Goal: Navigation & Orientation: Understand site structure

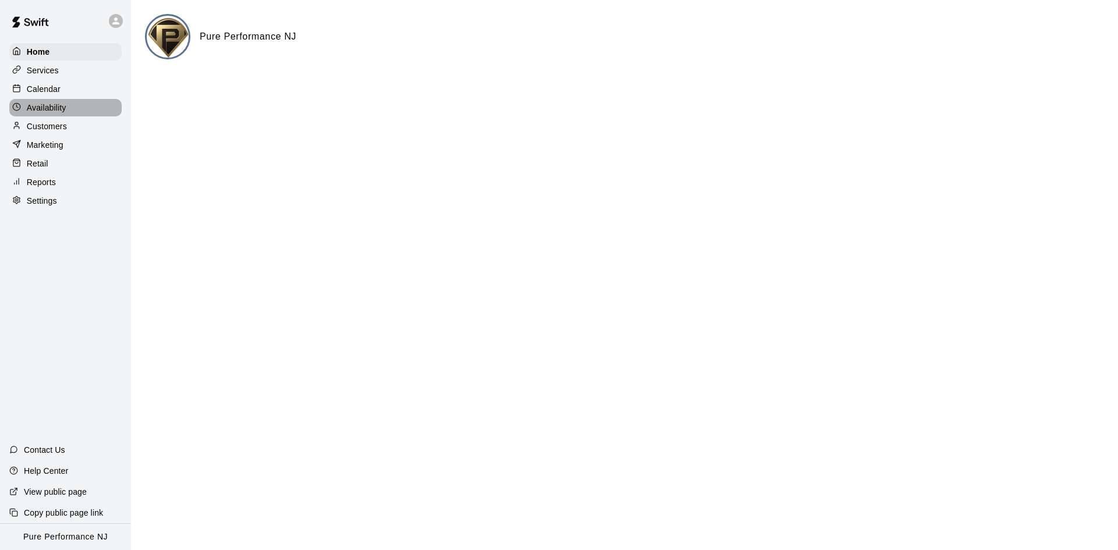
click at [93, 108] on div "Availability" at bounding box center [65, 107] width 112 height 17
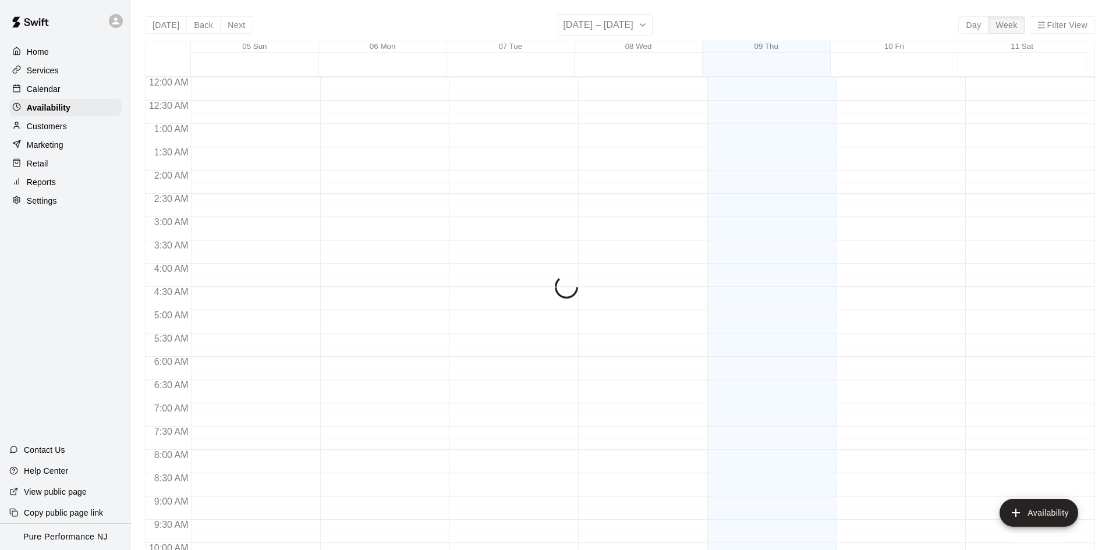
scroll to position [497, 0]
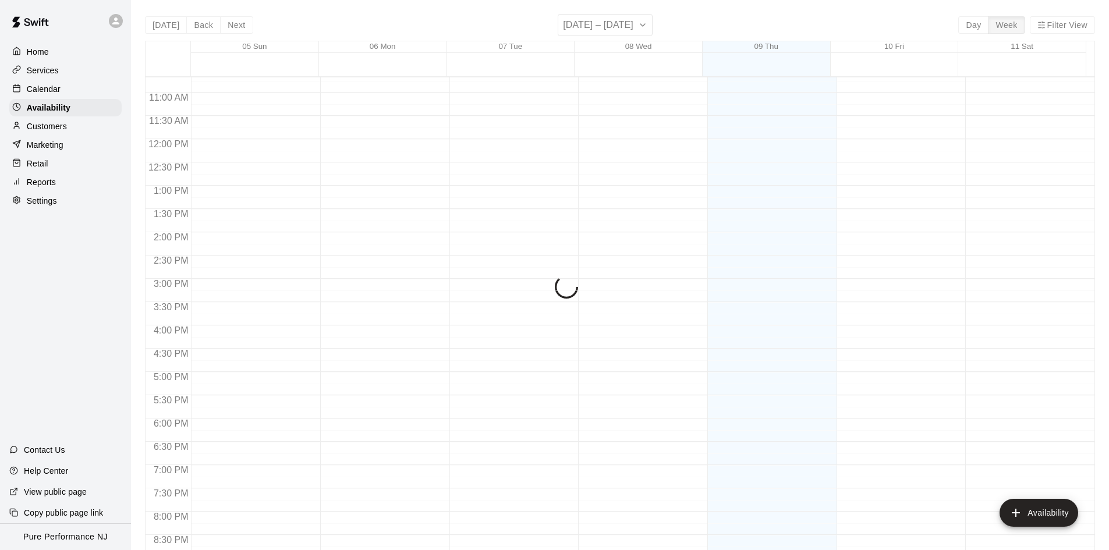
click at [117, 19] on icon at bounding box center [115, 20] width 7 height 7
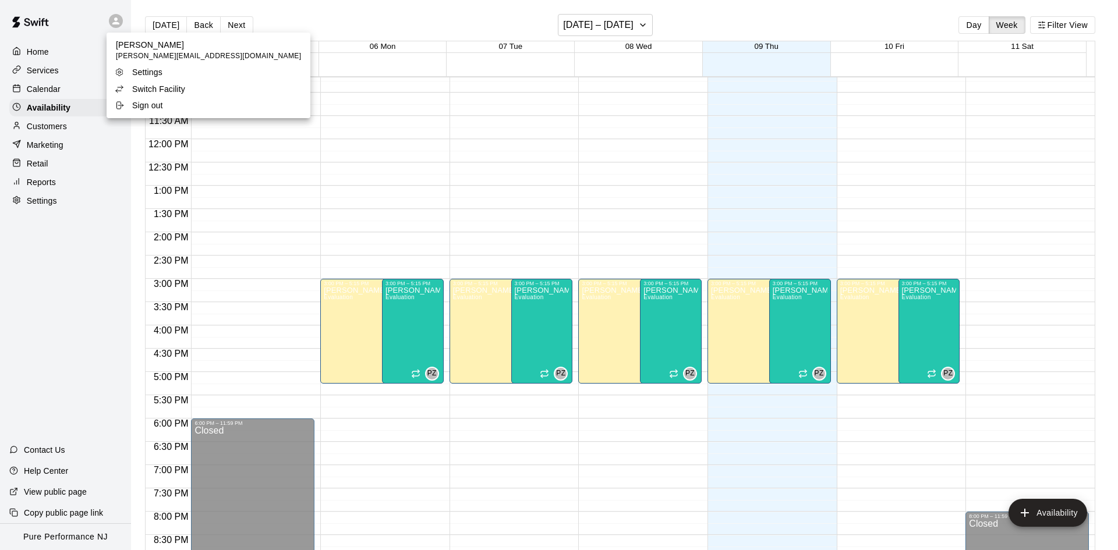
click at [147, 94] on p "Switch Facility" at bounding box center [158, 89] width 53 height 12
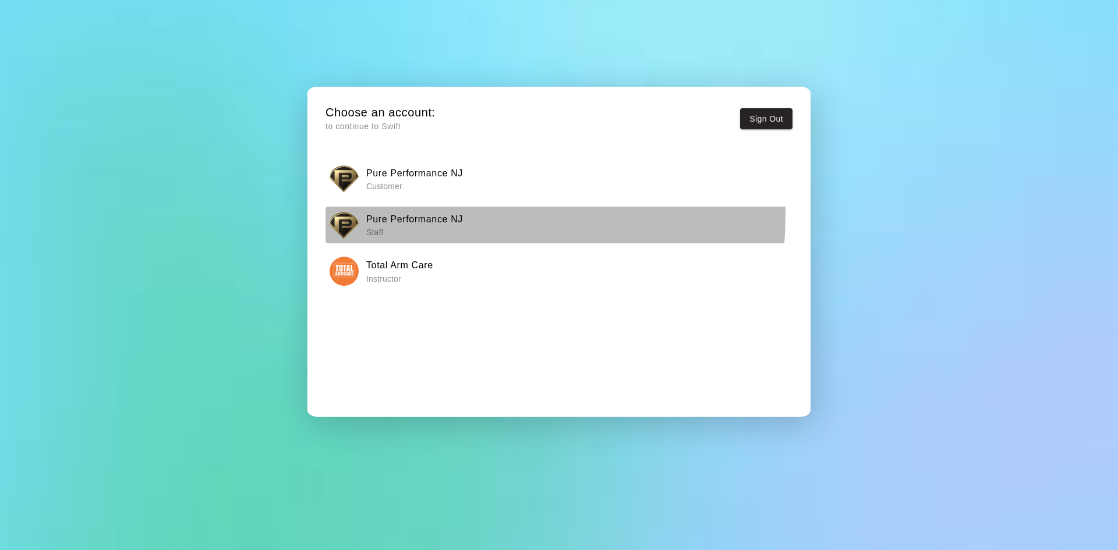
click at [423, 215] on h6 "Pure Performance NJ" at bounding box center [414, 219] width 97 height 15
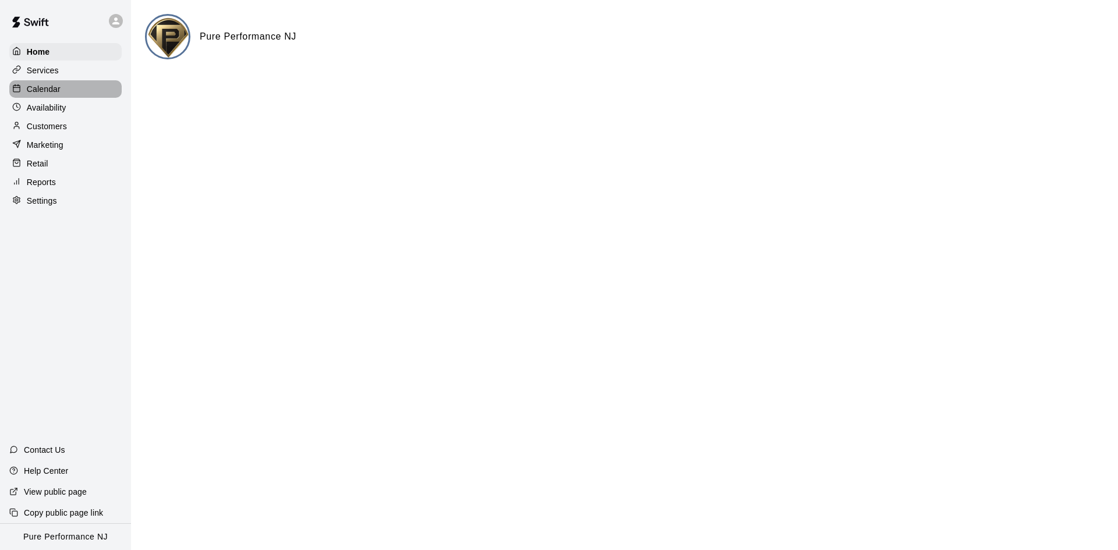
click at [46, 95] on p "Calendar" at bounding box center [44, 89] width 34 height 12
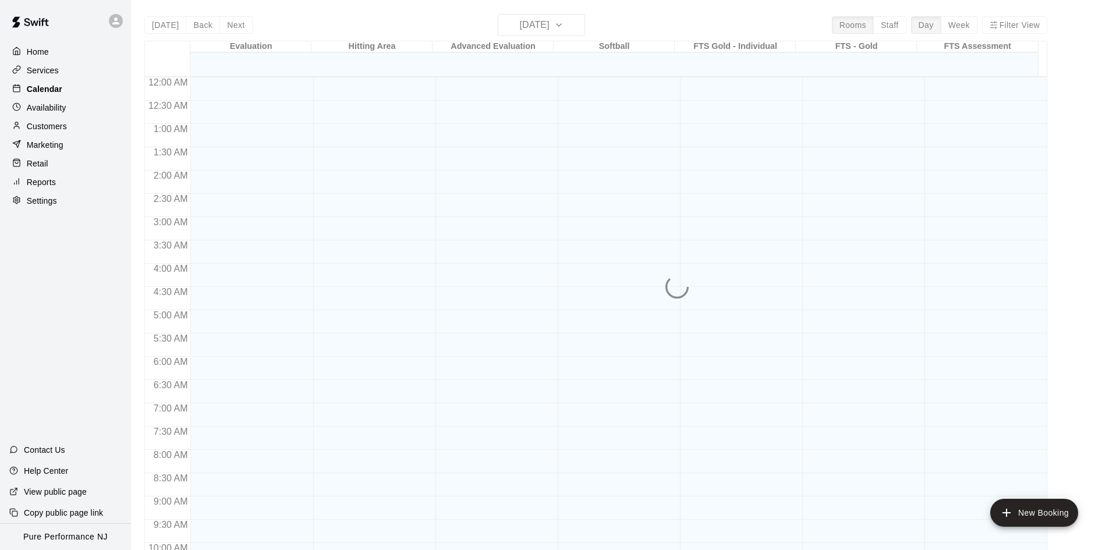
scroll to position [498, 0]
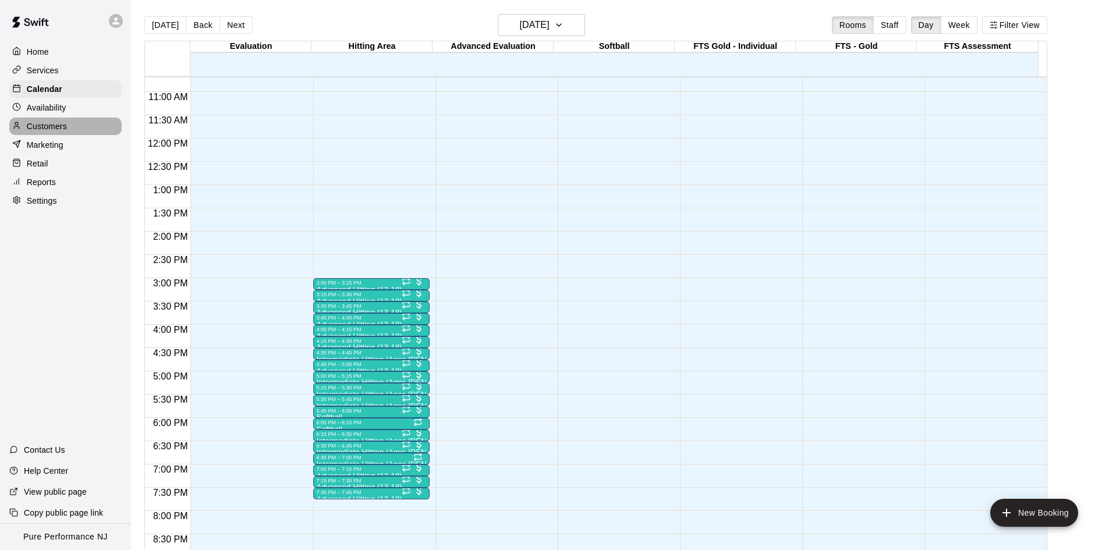
click at [63, 122] on div "Customers" at bounding box center [65, 126] width 112 height 17
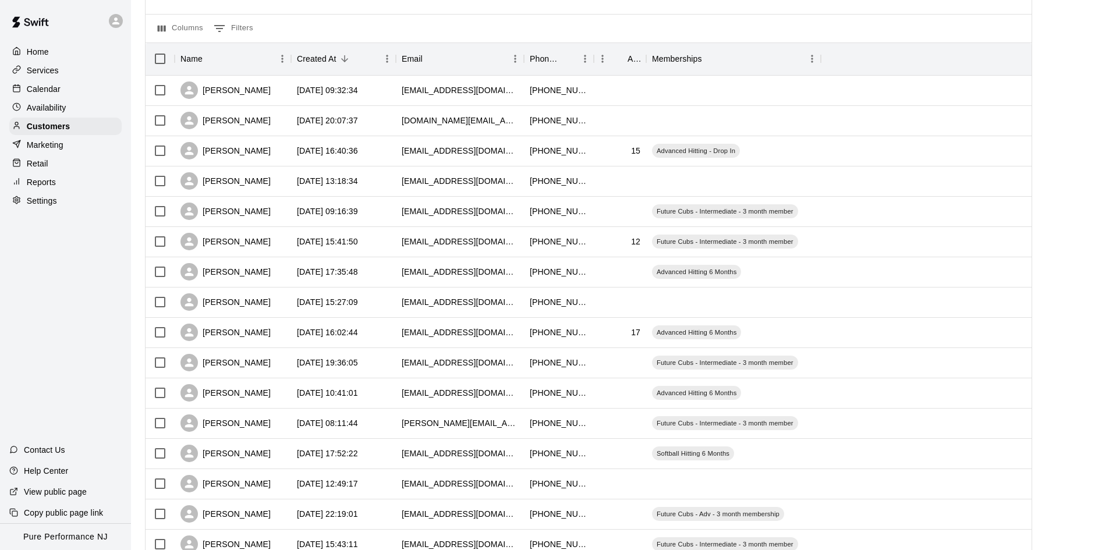
scroll to position [107, 0]
click at [55, 184] on p "Reports" at bounding box center [41, 182] width 29 height 12
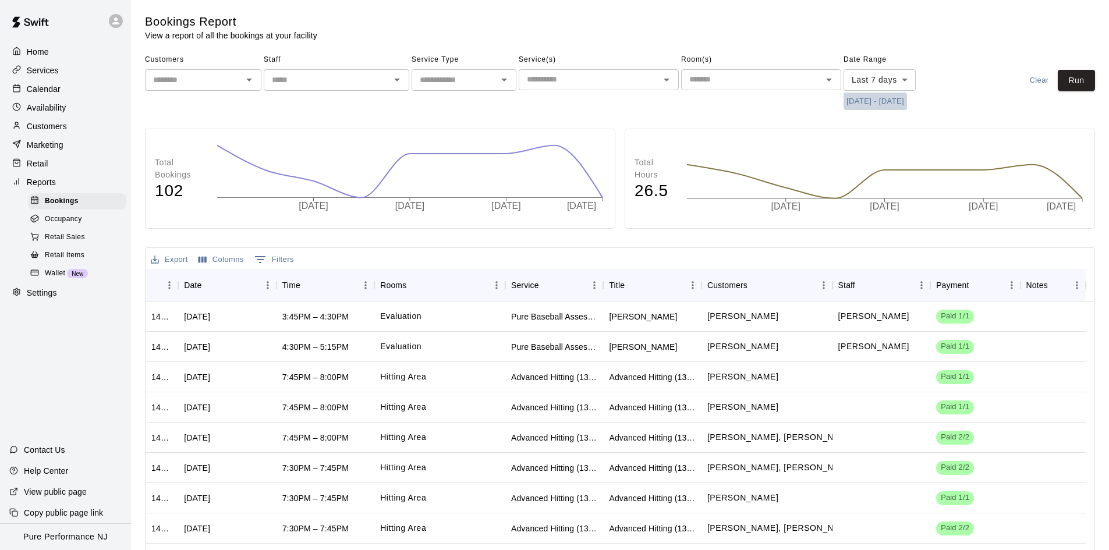
click at [877, 96] on button "[DATE] - [DATE]" at bounding box center [875, 102] width 63 height 18
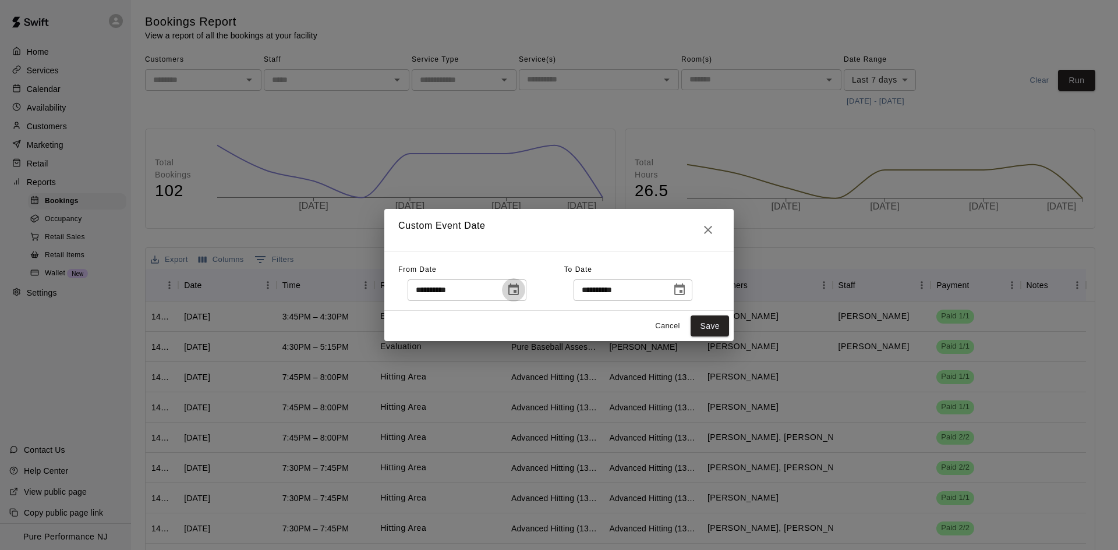
click at [519, 287] on icon "Choose date, selected date is Oct 2, 2025" at bounding box center [513, 290] width 10 height 12
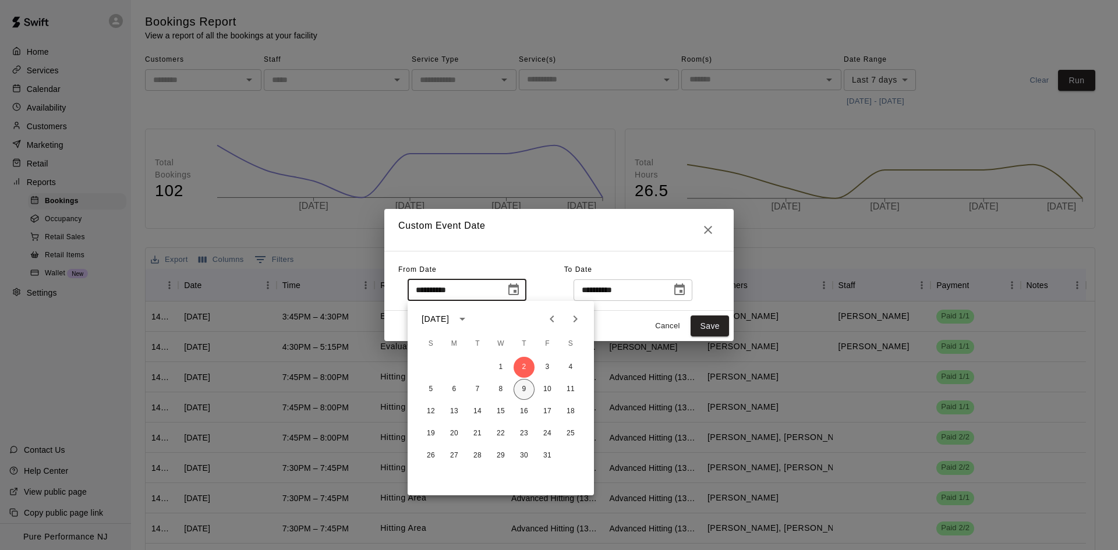
click at [524, 383] on button "9" at bounding box center [524, 389] width 21 height 21
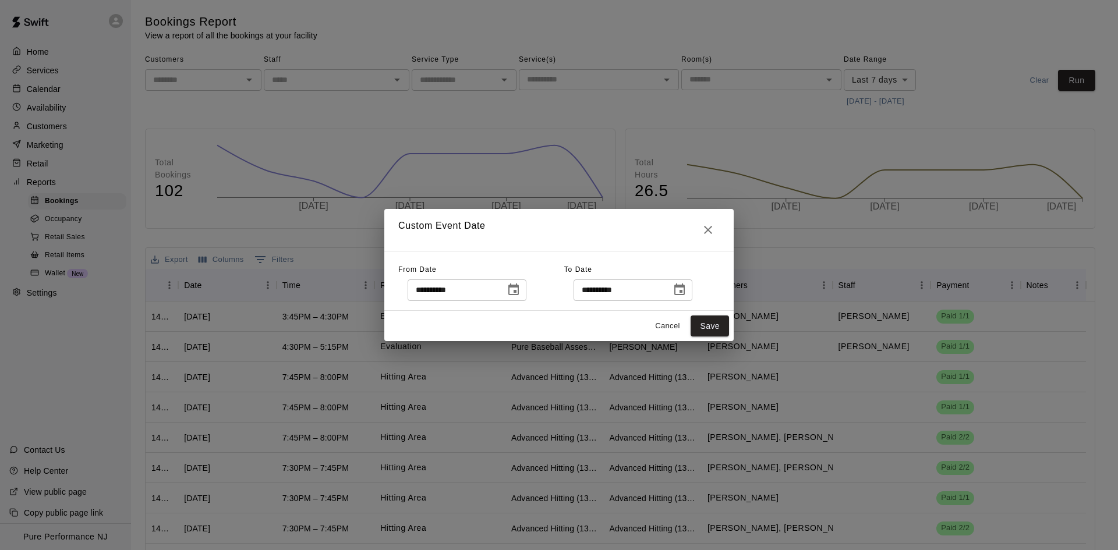
type input "**********"
click at [710, 317] on button "Save" at bounding box center [710, 327] width 38 height 22
type input "******"
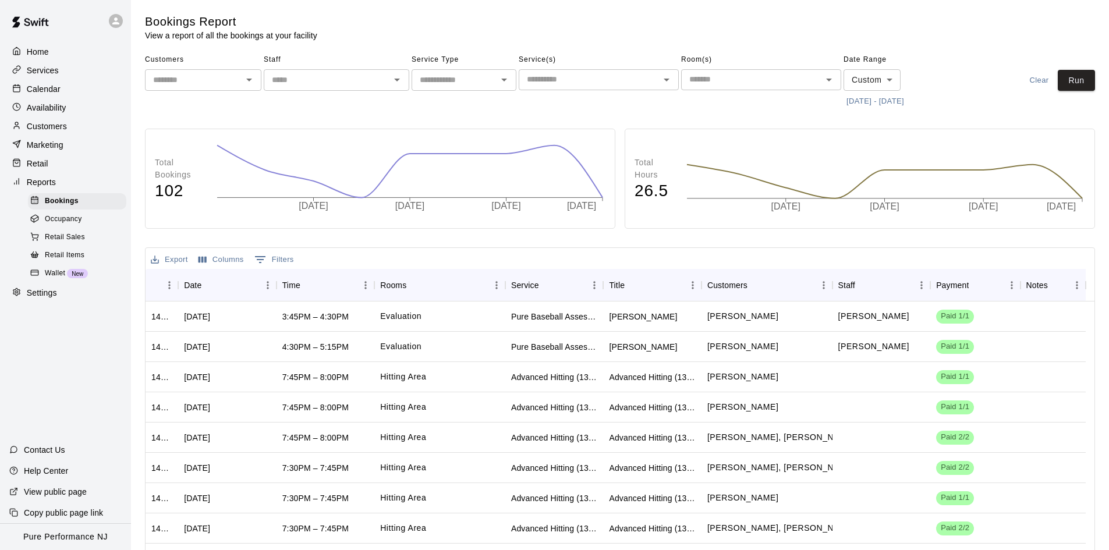
click at [1063, 73] on button "Run" at bounding box center [1076, 81] width 37 height 22
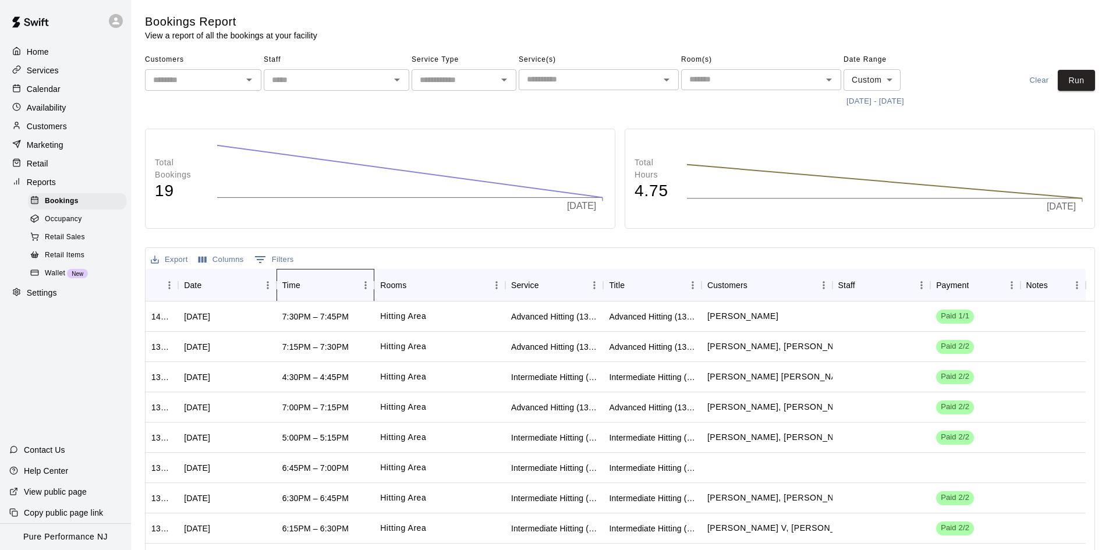
click at [318, 281] on div "Time" at bounding box center [319, 285] width 75 height 33
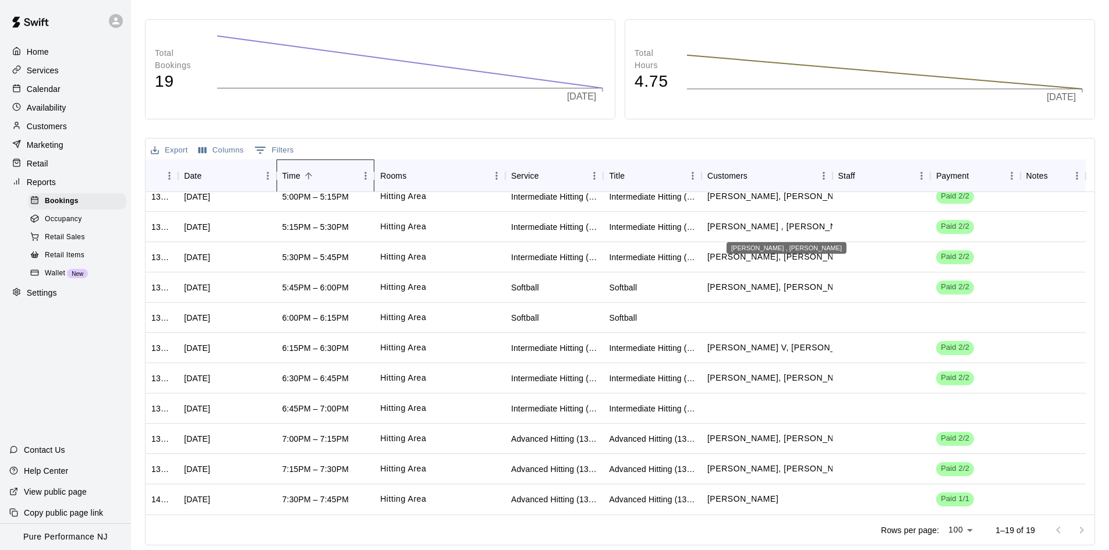
scroll to position [195, 0]
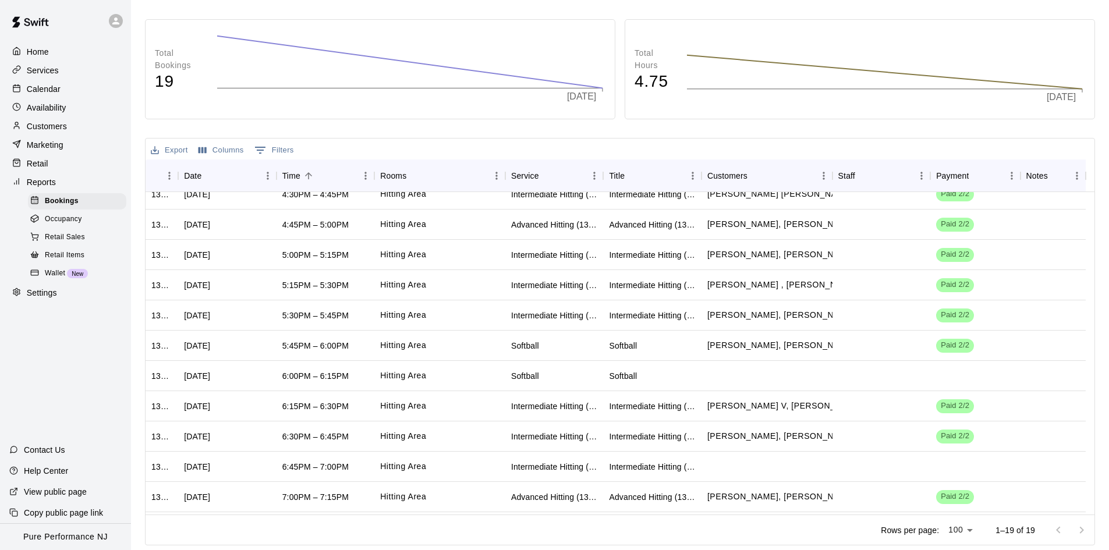
click at [73, 125] on div "Customers" at bounding box center [65, 126] width 112 height 17
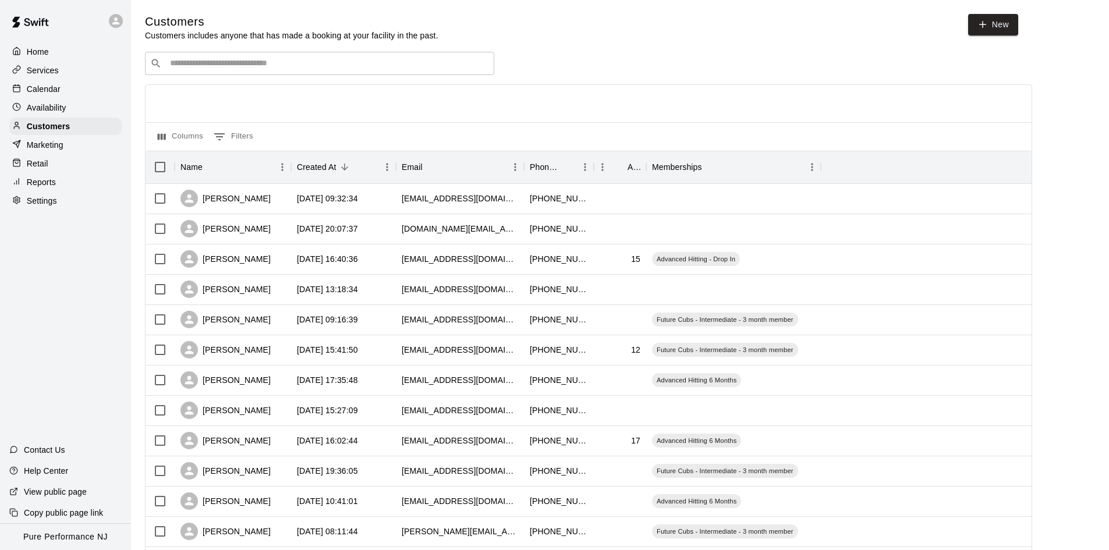
click at [293, 58] on div "​ ​" at bounding box center [319, 63] width 349 height 23
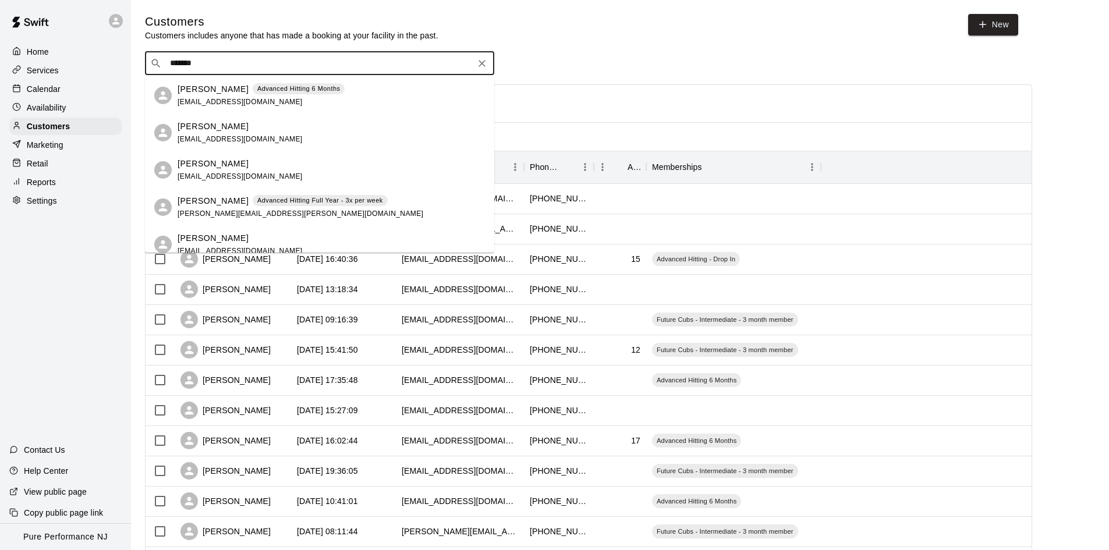
type input "********"
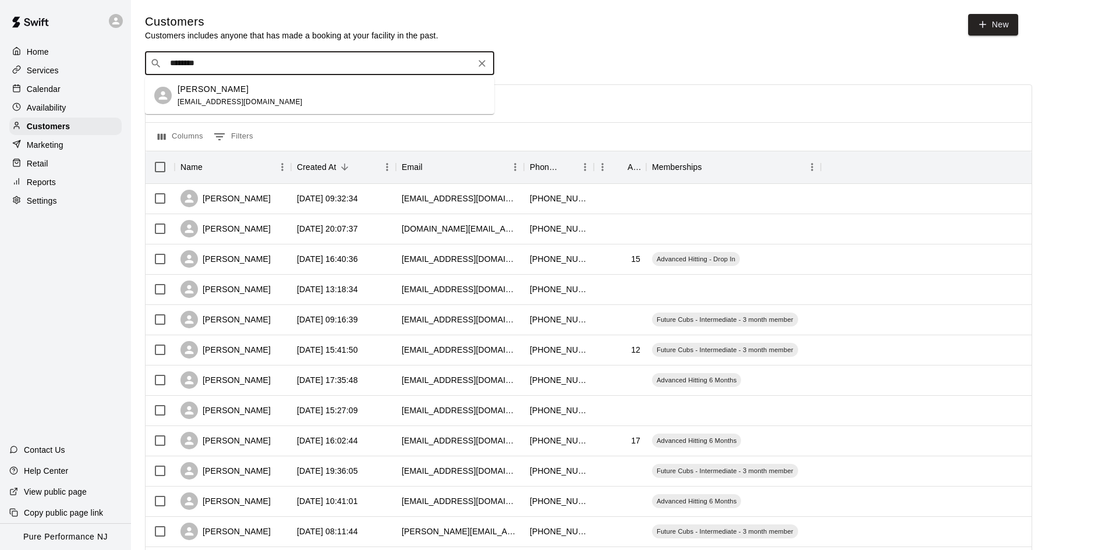
click at [254, 107] on div "[PERSON_NAME] [EMAIL_ADDRESS][DOMAIN_NAME]" at bounding box center [240, 95] width 125 height 25
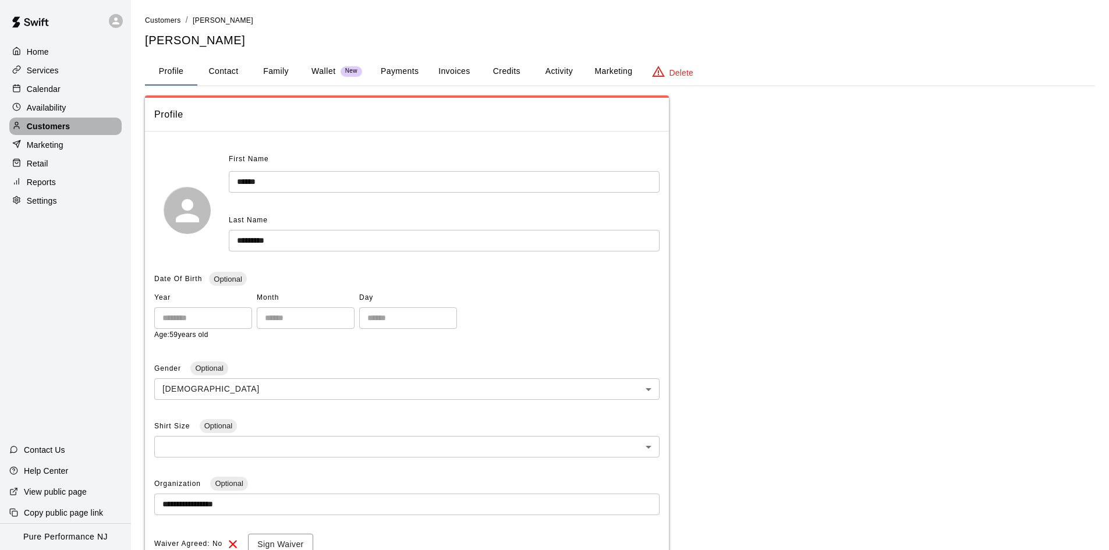
click at [70, 133] on div "Customers" at bounding box center [65, 126] width 112 height 17
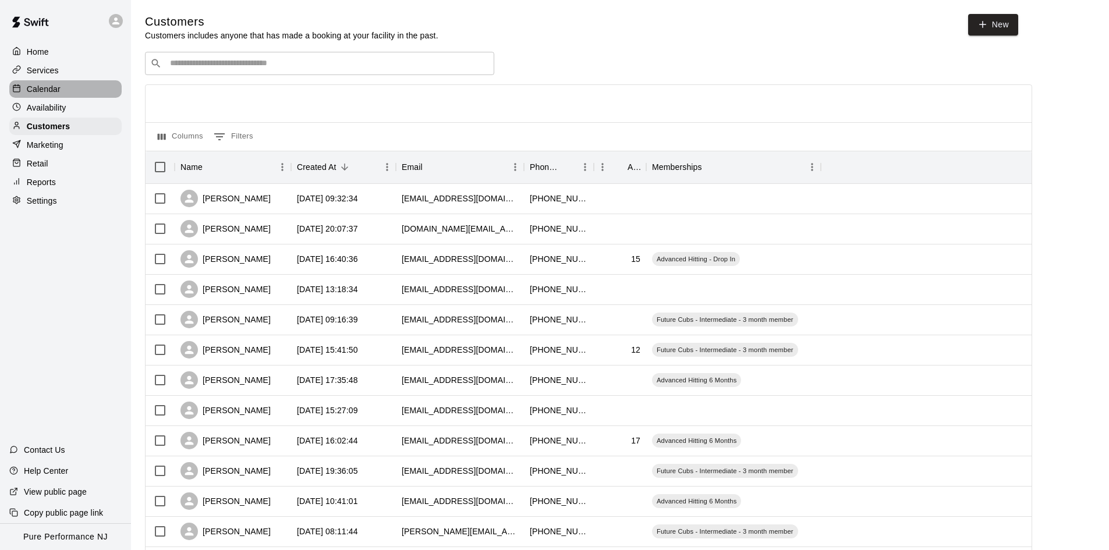
click at [62, 89] on div "Calendar" at bounding box center [65, 88] width 112 height 17
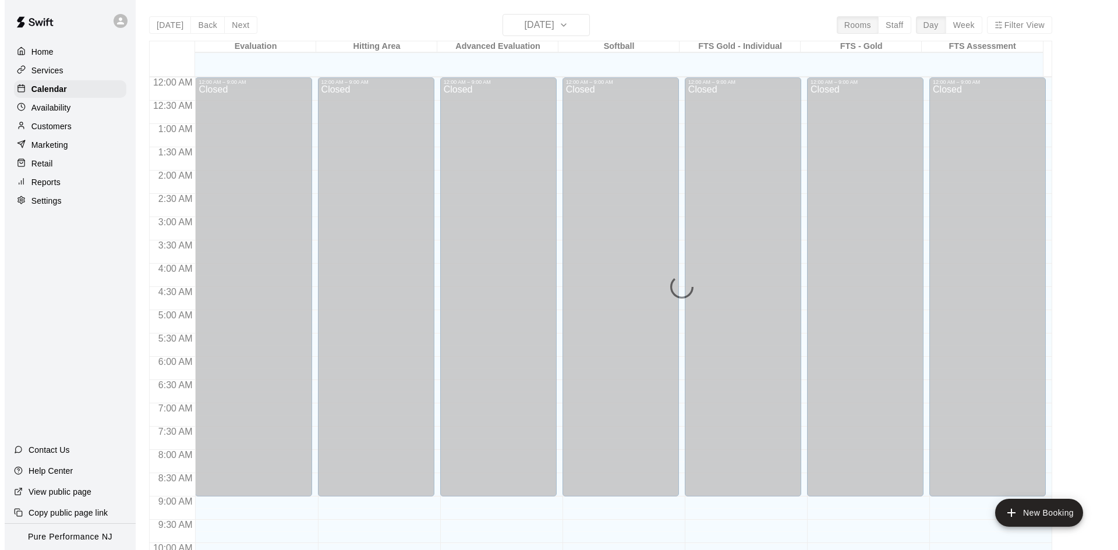
scroll to position [499, 0]
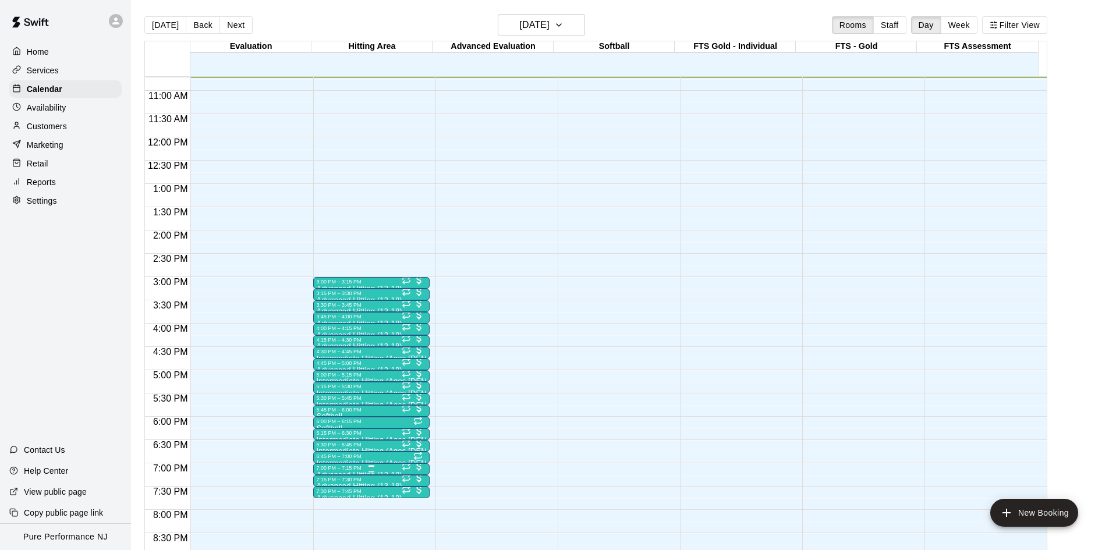
click at [363, 469] on div "7:00 PM – 7:15 PM" at bounding box center [371, 468] width 109 height 6
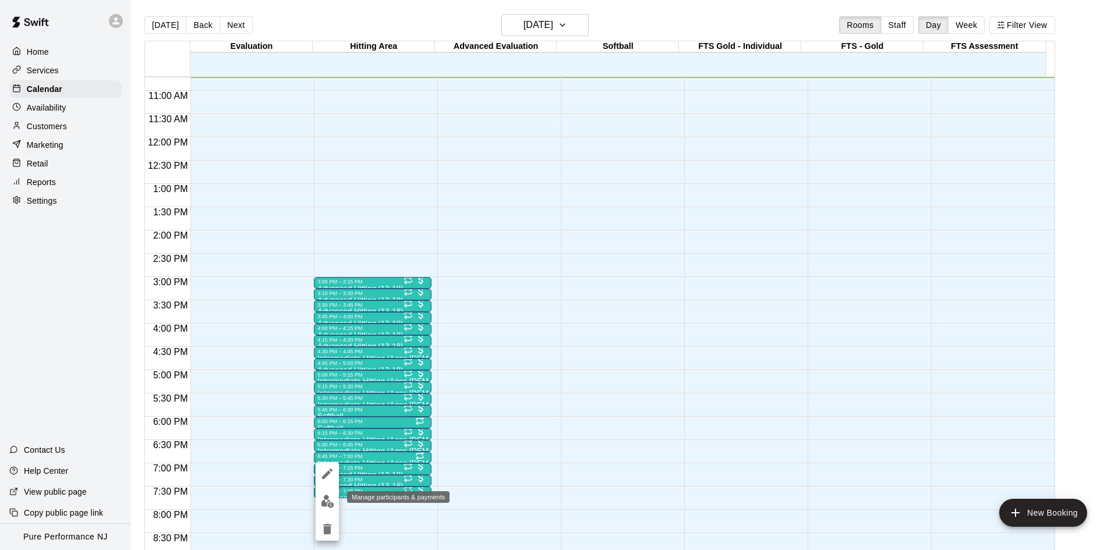
click at [323, 497] on img "edit" at bounding box center [327, 501] width 13 height 13
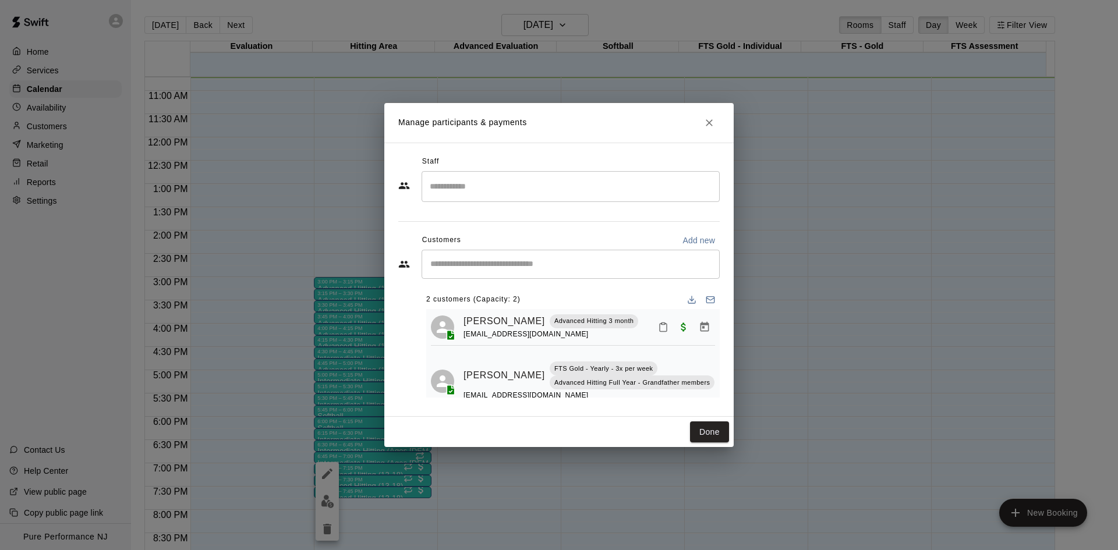
scroll to position [26, 0]
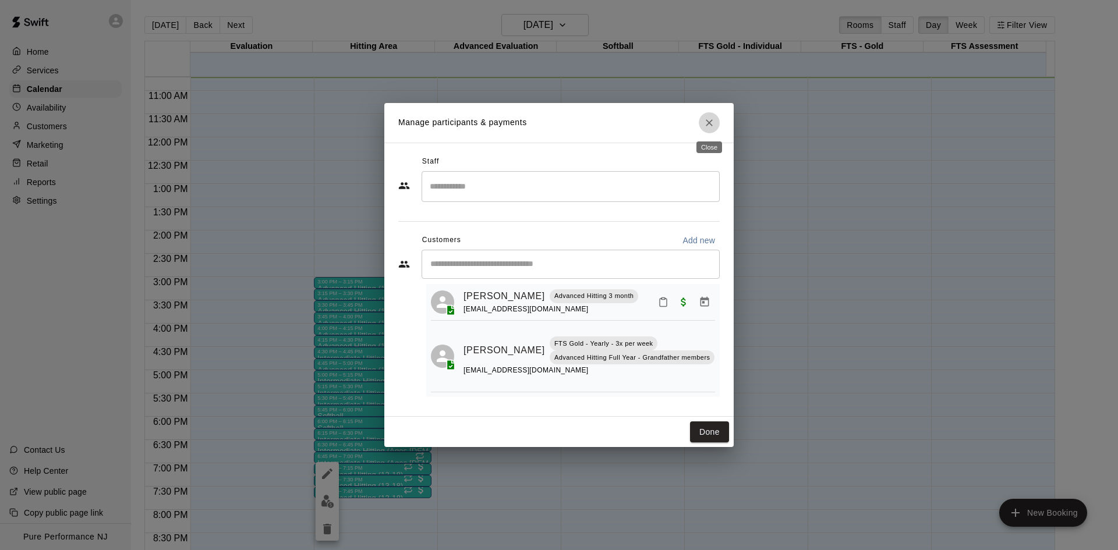
click at [704, 123] on icon "Close" at bounding box center [710, 123] width 12 height 12
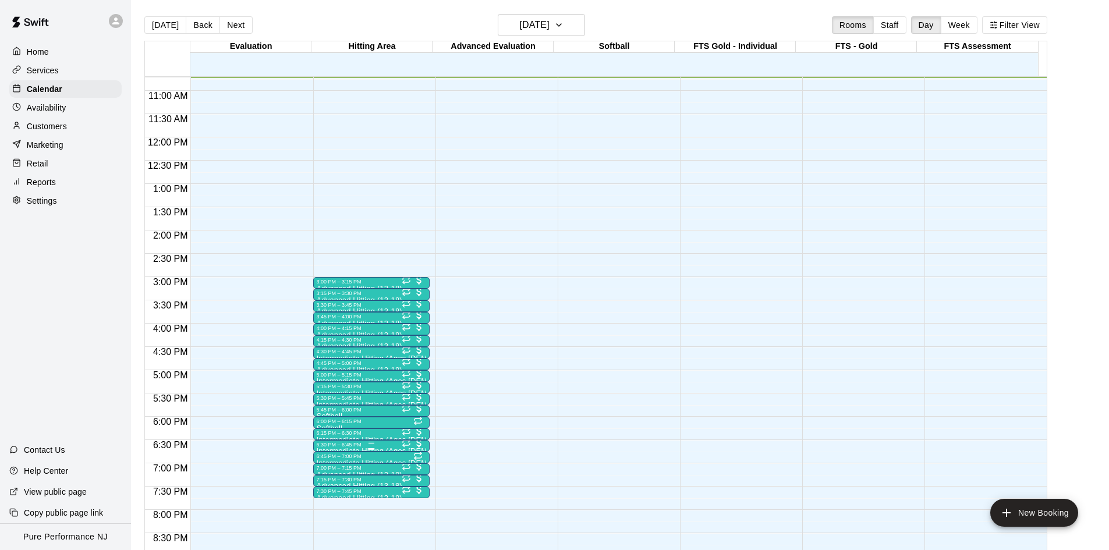
click at [348, 444] on div at bounding box center [371, 443] width 109 height 2
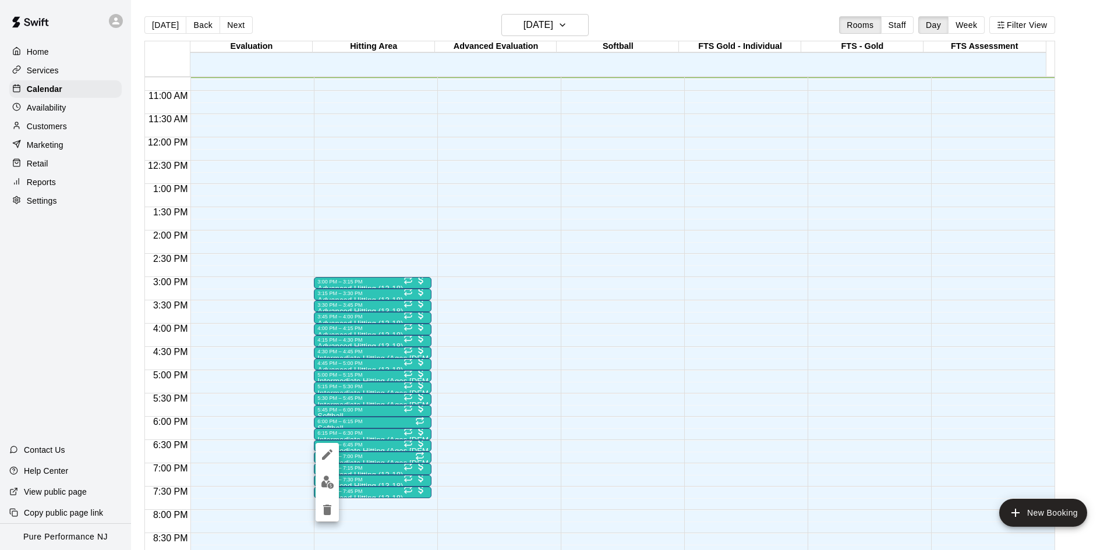
click at [326, 478] on img "edit" at bounding box center [327, 482] width 13 height 13
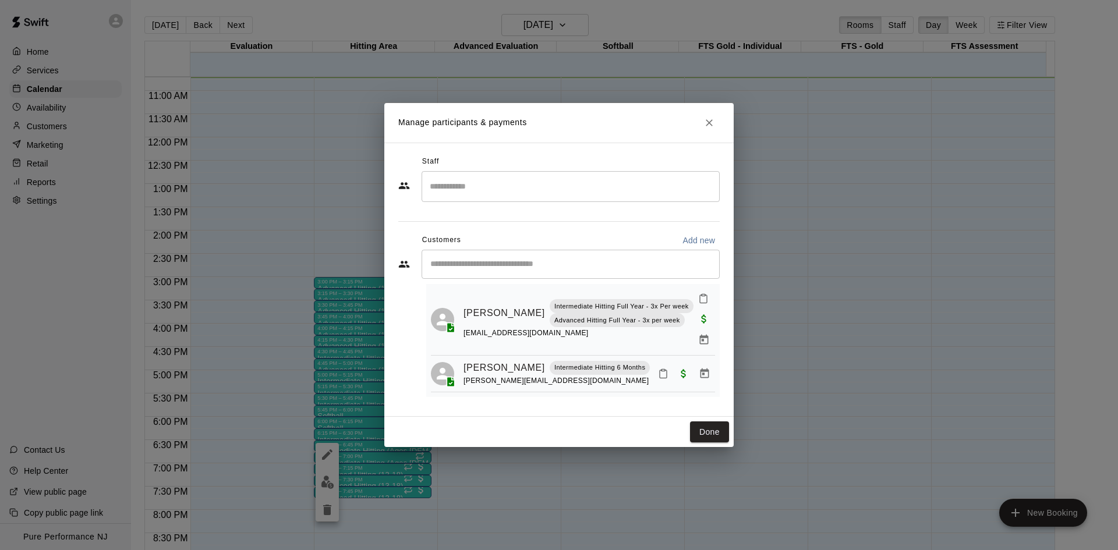
click at [711, 126] on icon "Close" at bounding box center [710, 123] width 12 height 12
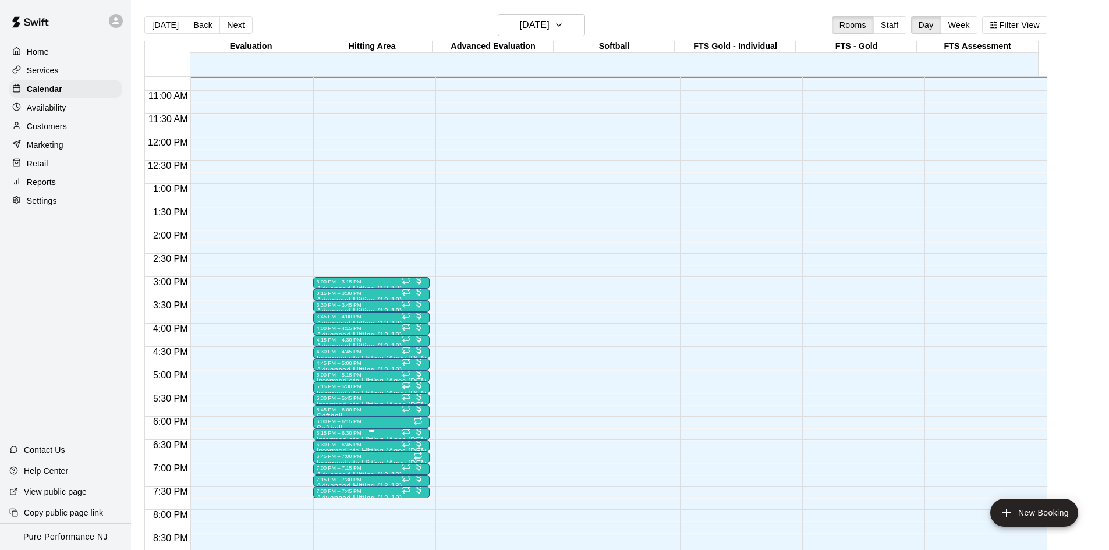
click at [331, 430] on div "6:15 PM – 6:30 PM Intermediate Hitting (Ages [DEMOGRAPHIC_DATA]) 2/2 spots" at bounding box center [371, 435] width 116 height 12
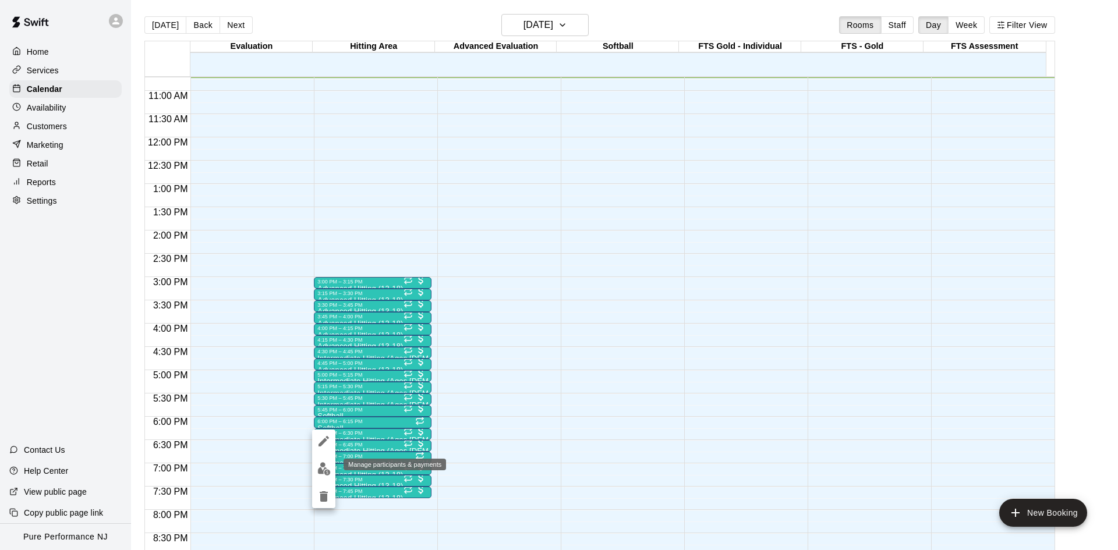
click at [323, 467] on img "edit" at bounding box center [323, 468] width 13 height 13
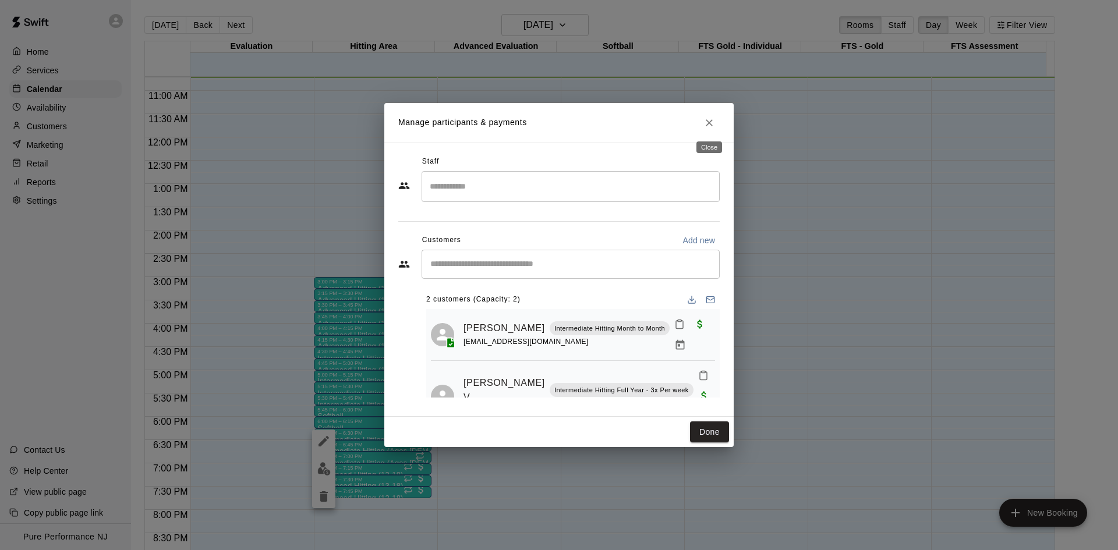
click at [704, 128] on icon "Close" at bounding box center [710, 123] width 12 height 12
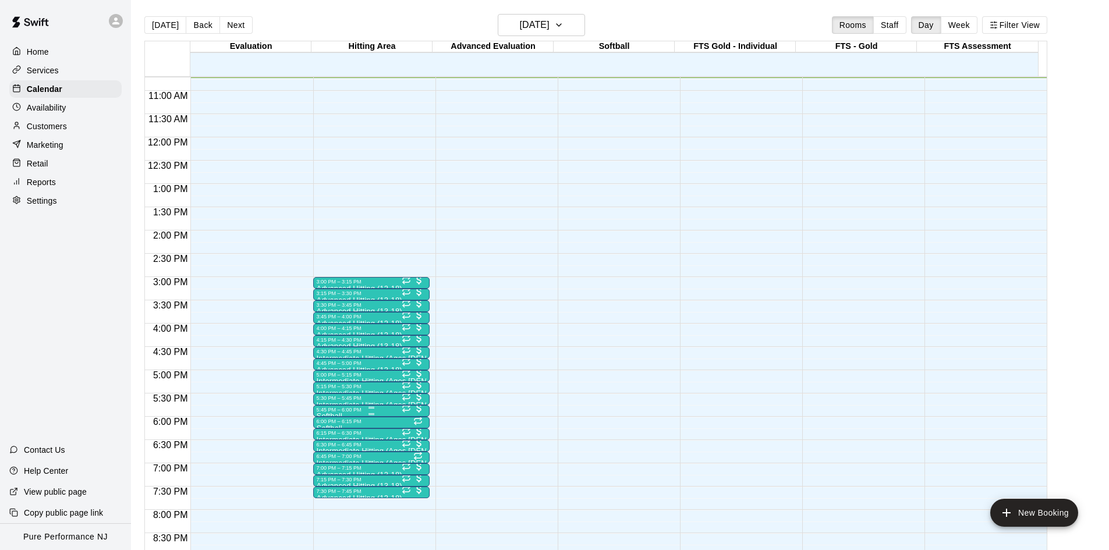
click at [344, 412] on div "5:45 PM – 6:00 PM" at bounding box center [371, 410] width 109 height 6
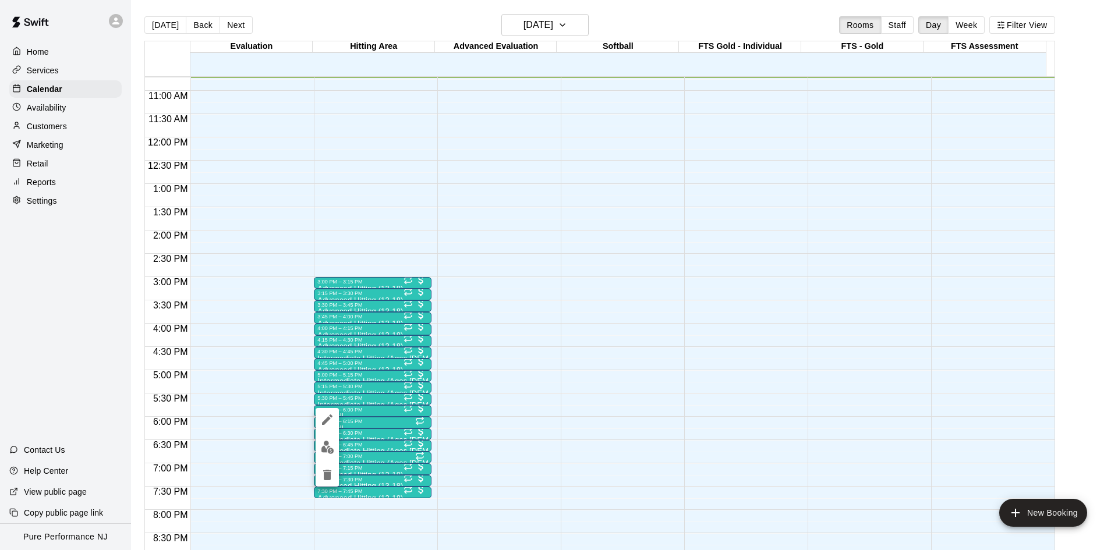
click at [355, 400] on div at bounding box center [559, 275] width 1118 height 550
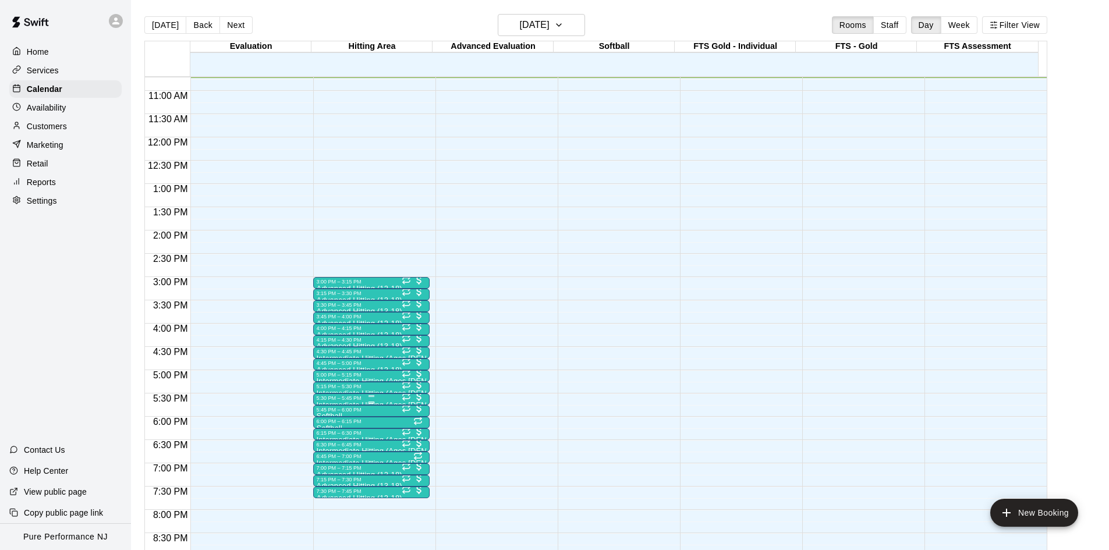
click at [351, 397] on div at bounding box center [371, 396] width 109 height 2
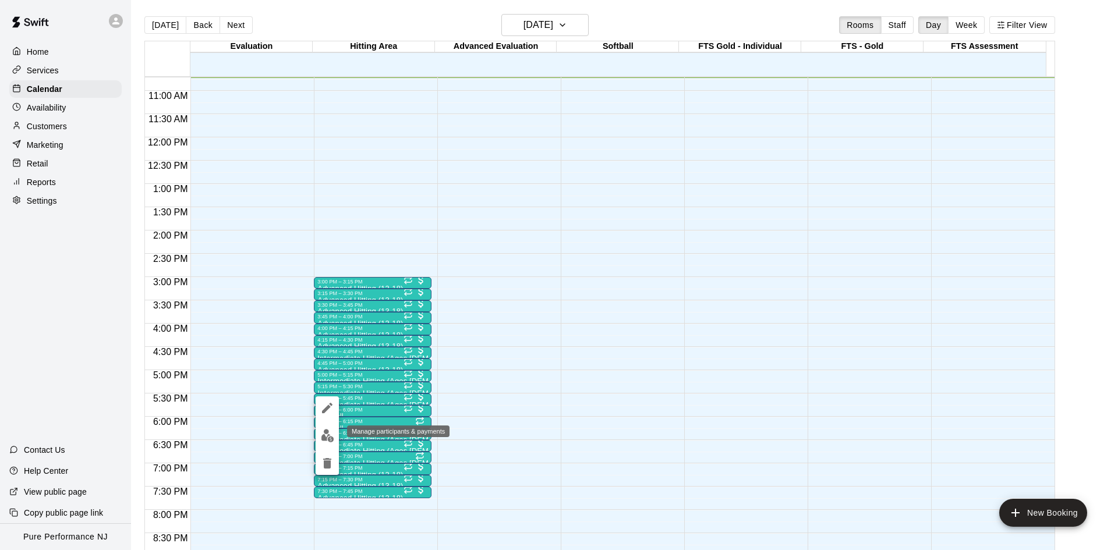
click at [331, 436] on img "edit" at bounding box center [327, 435] width 13 height 13
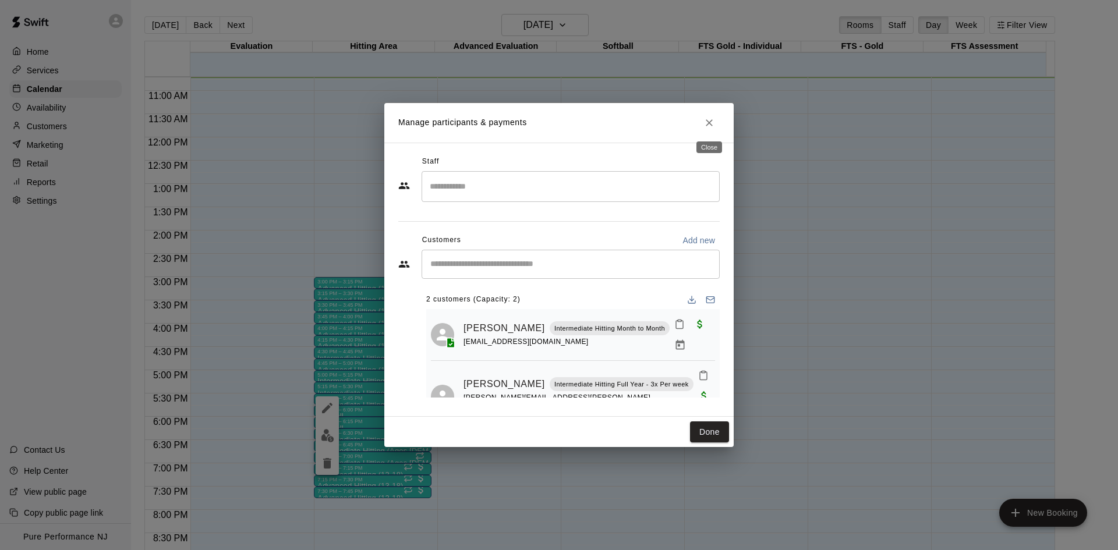
click at [708, 119] on icon "Close" at bounding box center [710, 123] width 12 height 12
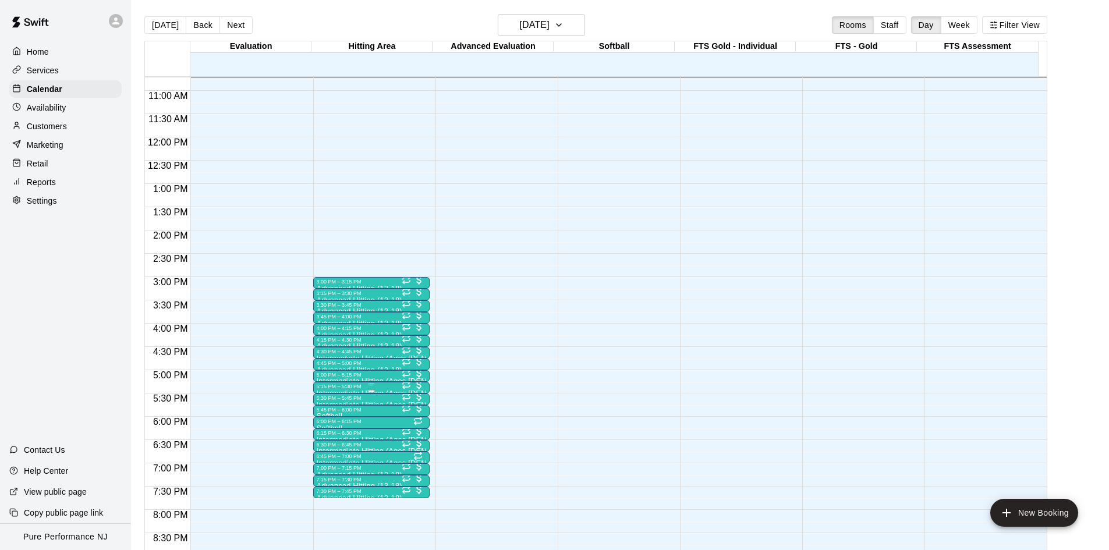
click at [340, 383] on div "5:15 PM – 5:30 PM Intermediate Hitting (Ages [DEMOGRAPHIC_DATA]) 2/2 spots" at bounding box center [371, 388] width 116 height 12
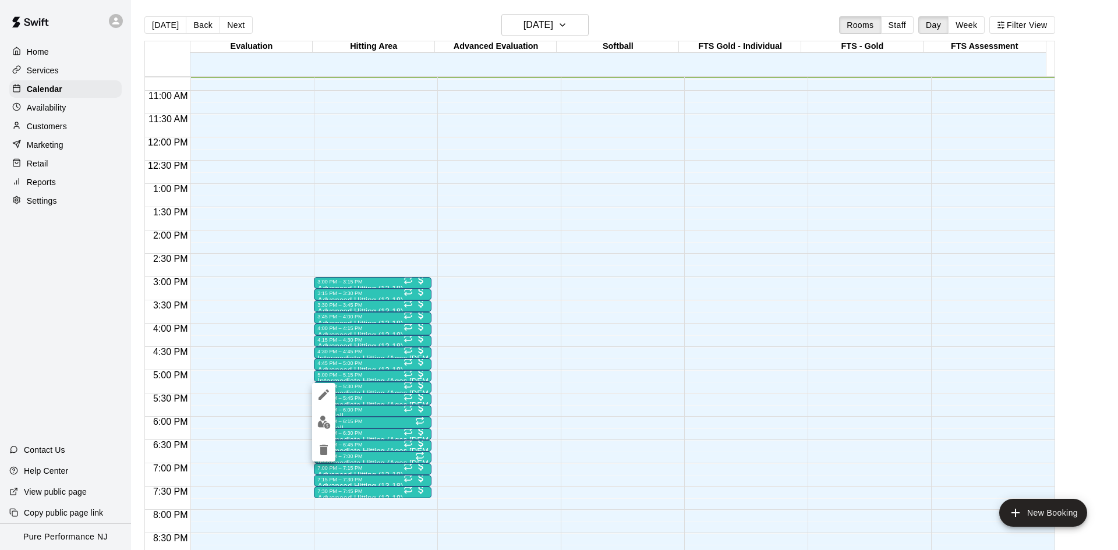
click at [330, 422] on img "edit" at bounding box center [323, 422] width 13 height 13
